Goal: Information Seeking & Learning: Learn about a topic

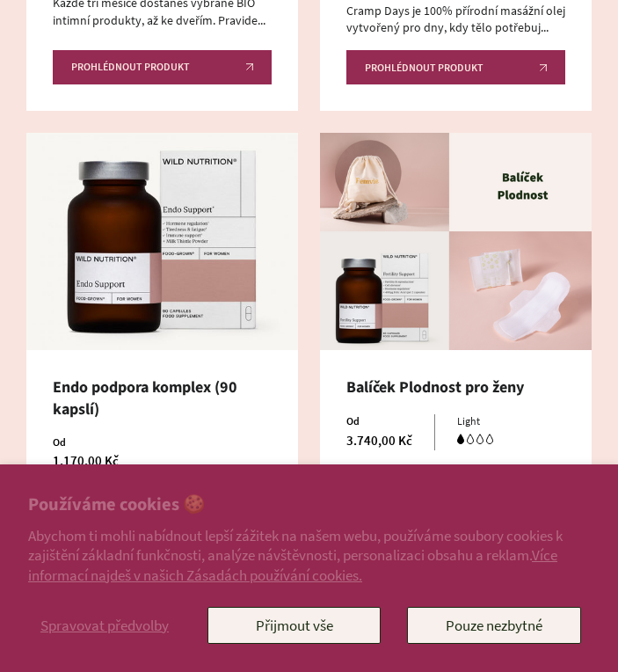
scroll to position [904, 0]
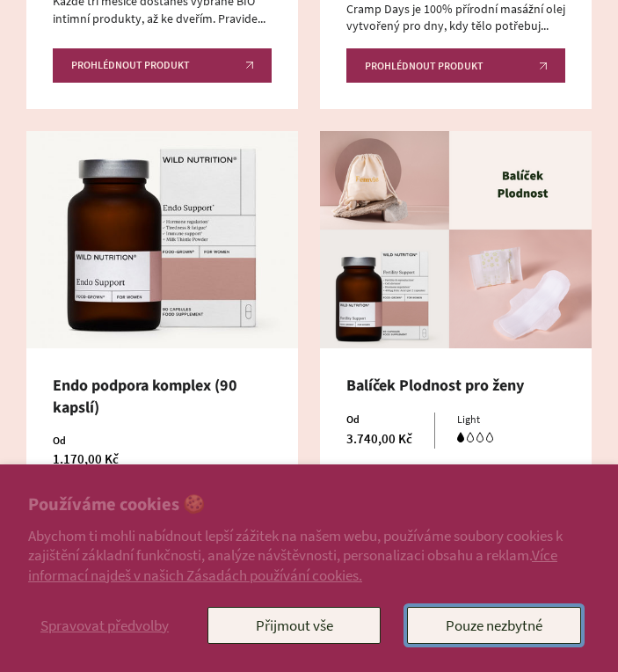
click at [475, 624] on button "Pouze nezbytné" at bounding box center [494, 625] width 174 height 37
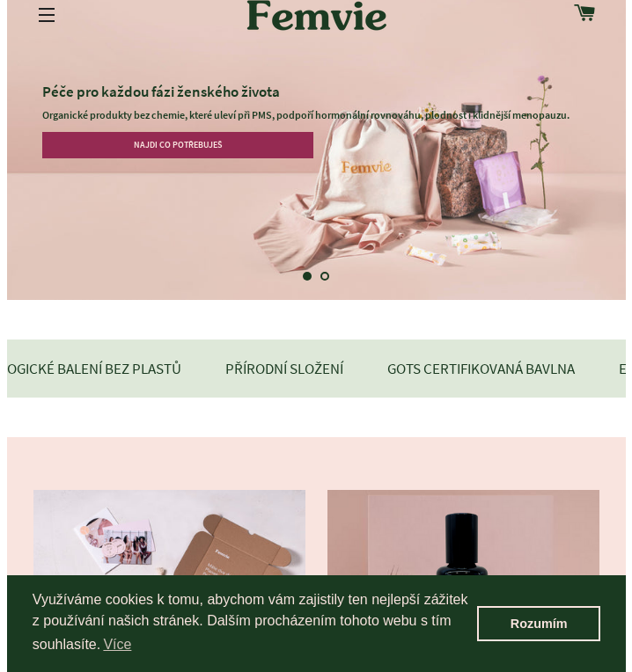
scroll to position [0, 0]
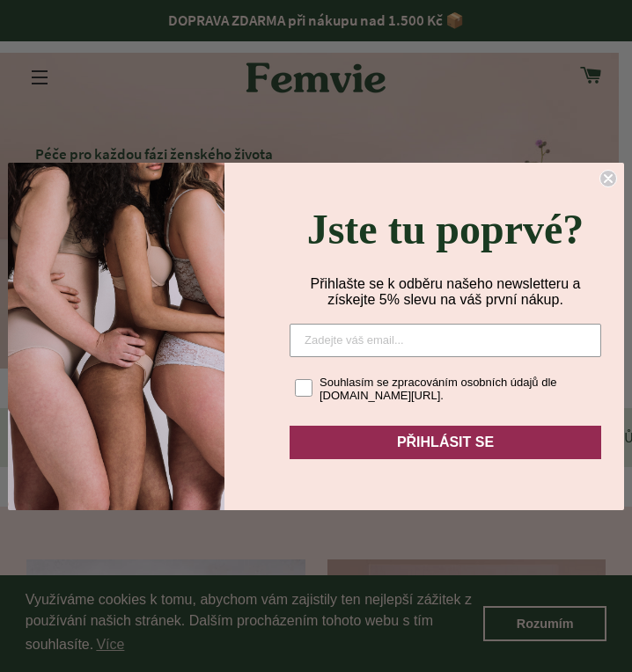
click at [611, 155] on div "Close dialog Jste tu poprvé? Přihlašte se k odběru našeho newsletteru a získejt…" at bounding box center [316, 336] width 632 height 672
click at [611, 170] on circle "Close dialog" at bounding box center [608, 178] width 17 height 17
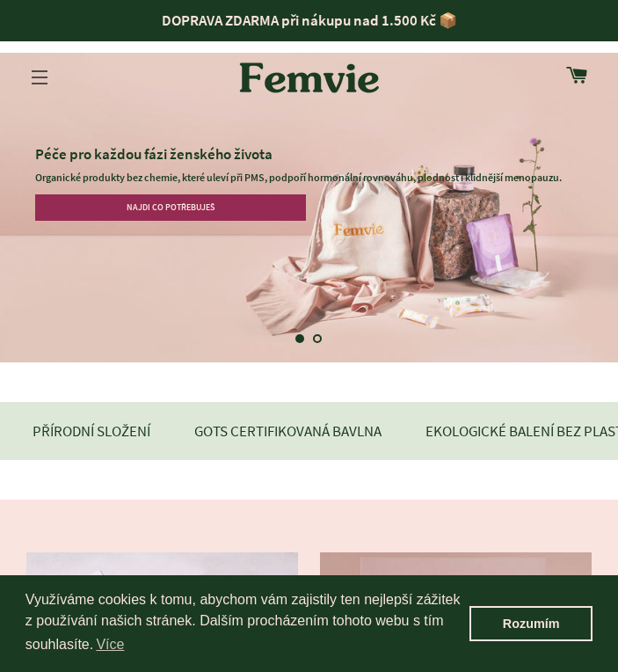
click at [43, 74] on button "Navigace na webu" at bounding box center [40, 77] width 44 height 44
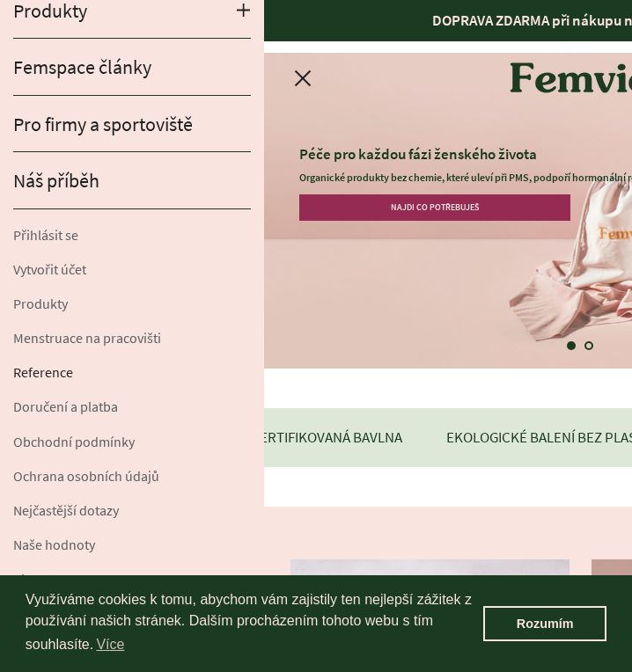
scroll to position [4, 0]
click at [528, 622] on link "Rozumím" at bounding box center [544, 623] width 123 height 35
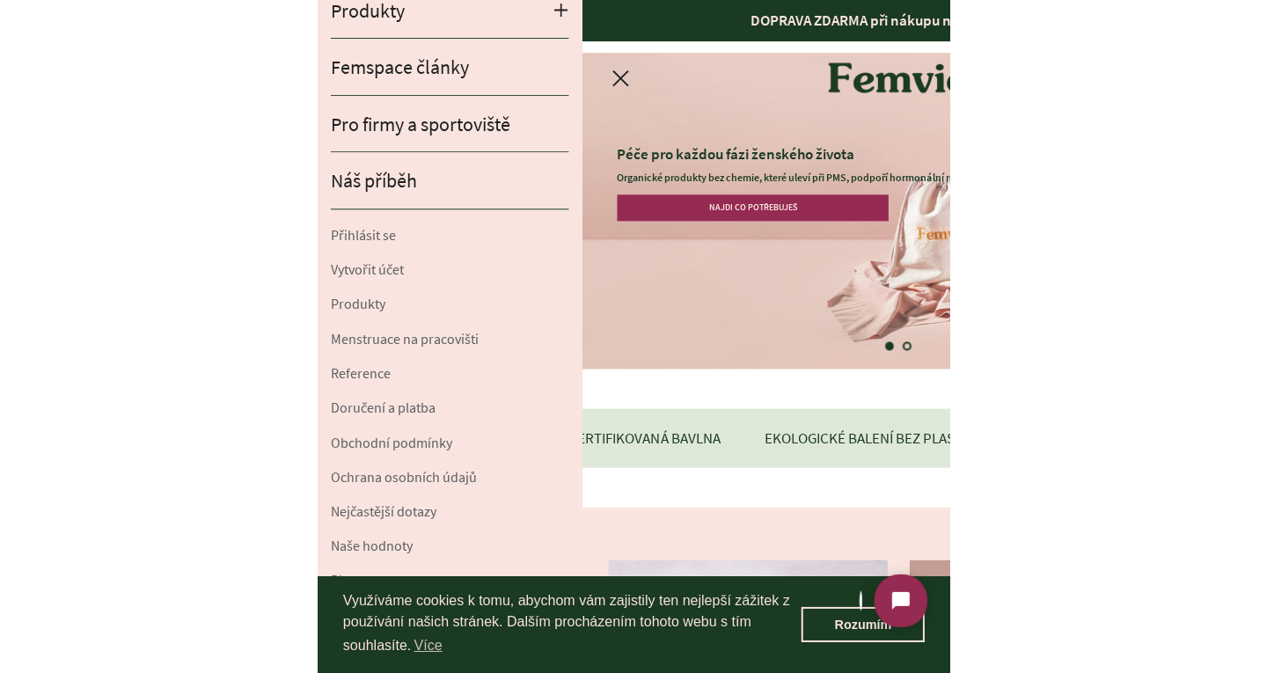
scroll to position [0, 0]
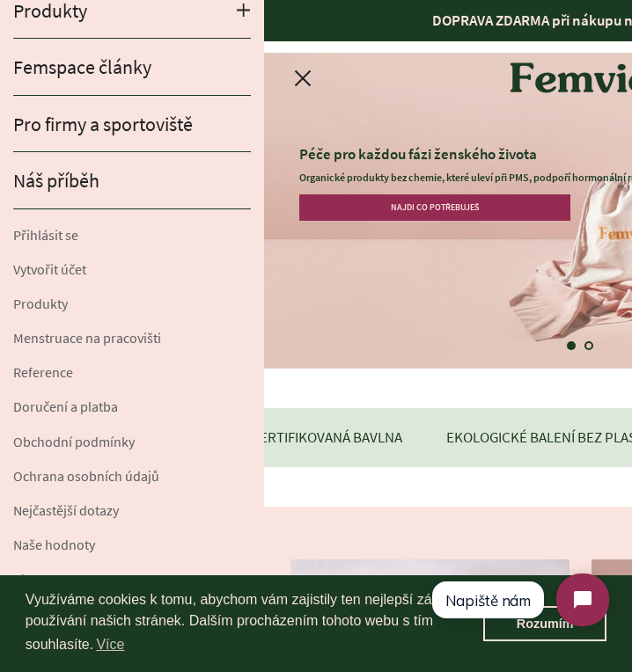
click at [569, 628] on html "Napiště nám" at bounding box center [519, 600] width 209 height 83
click at [537, 628] on html "Napiště nám" at bounding box center [519, 600] width 209 height 83
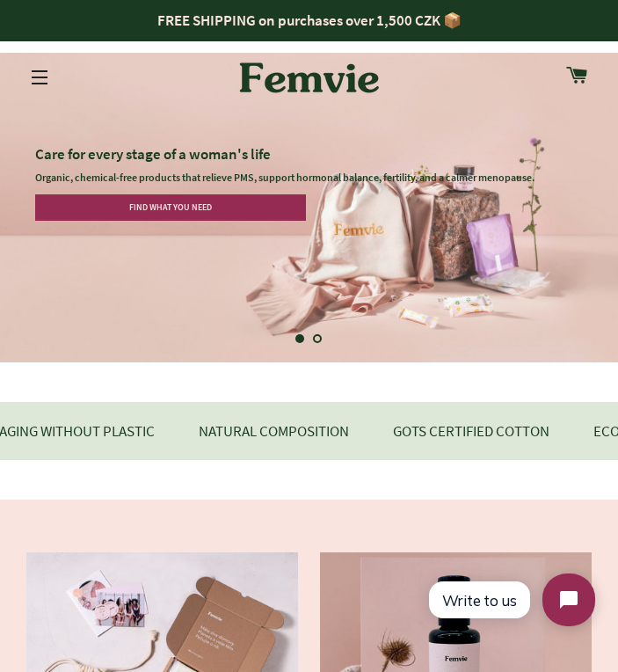
click at [310, 62] on img at bounding box center [310, 77] width 158 height 55
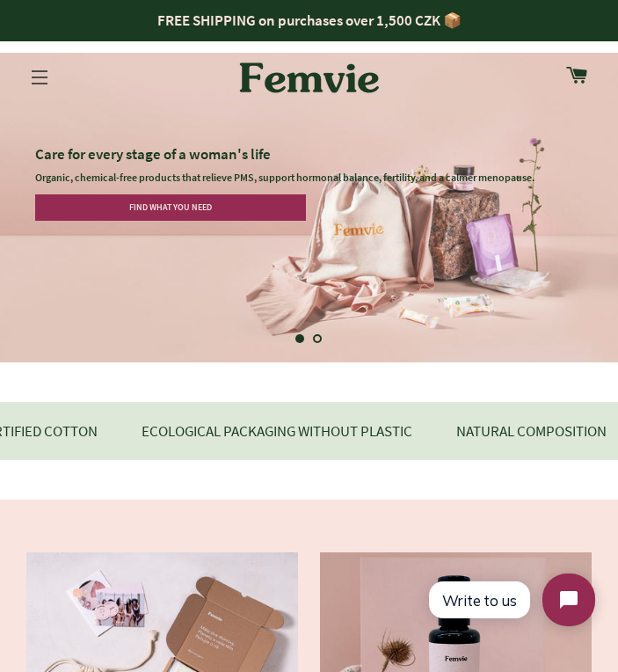
click at [39, 59] on button "Website navigation" at bounding box center [40, 77] width 44 height 44
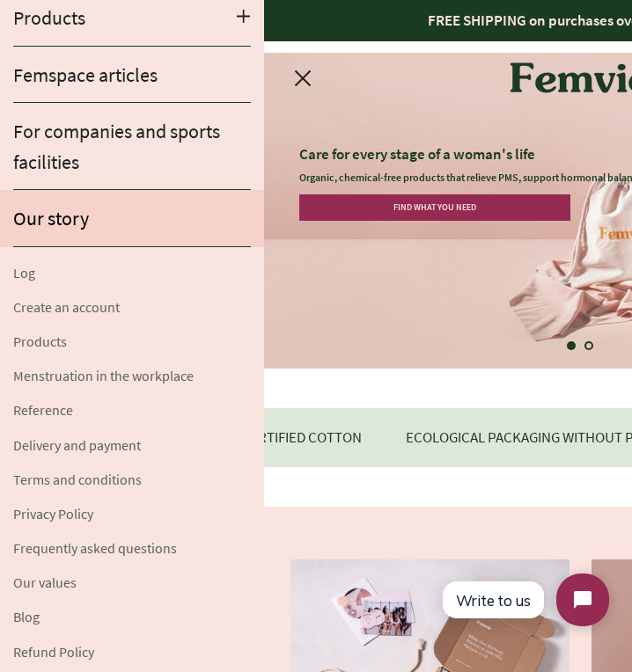
click at [73, 216] on font "Our story" at bounding box center [51, 218] width 76 height 25
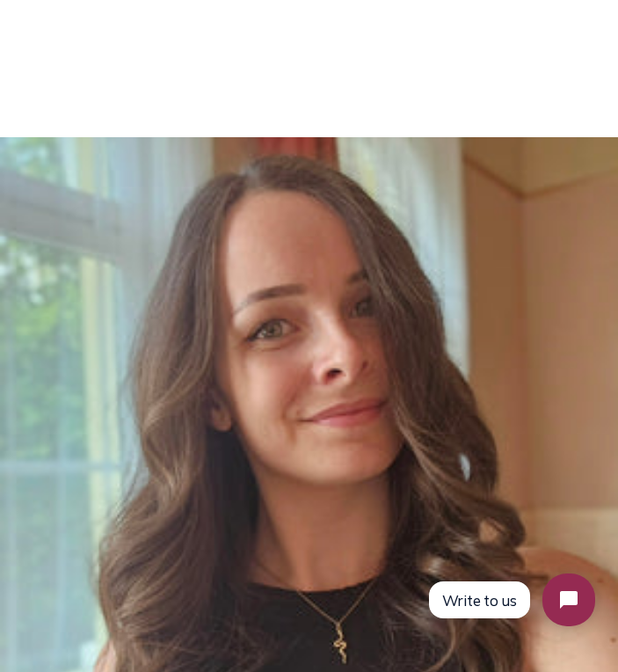
scroll to position [4335, 0]
